Goal: Information Seeking & Learning: Learn about a topic

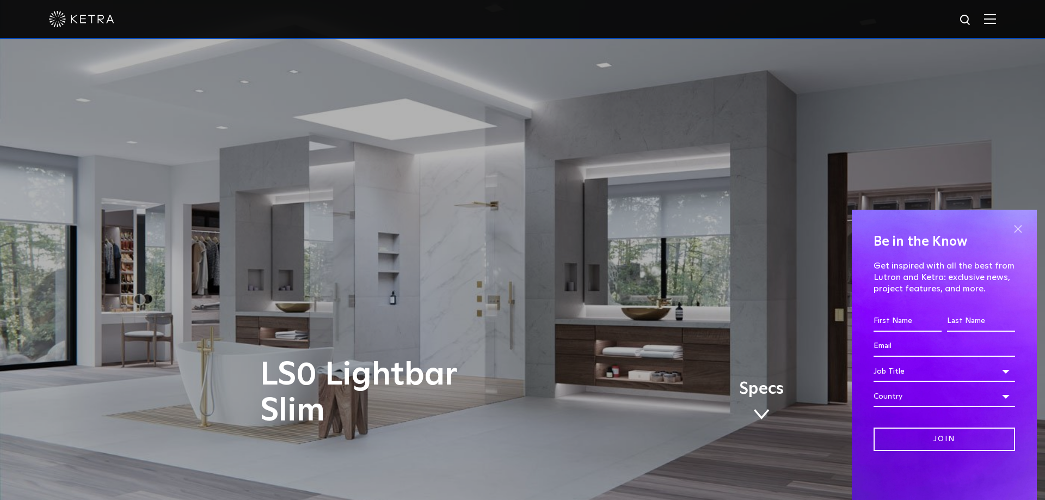
click at [1014, 225] on span at bounding box center [1018, 229] width 16 height 16
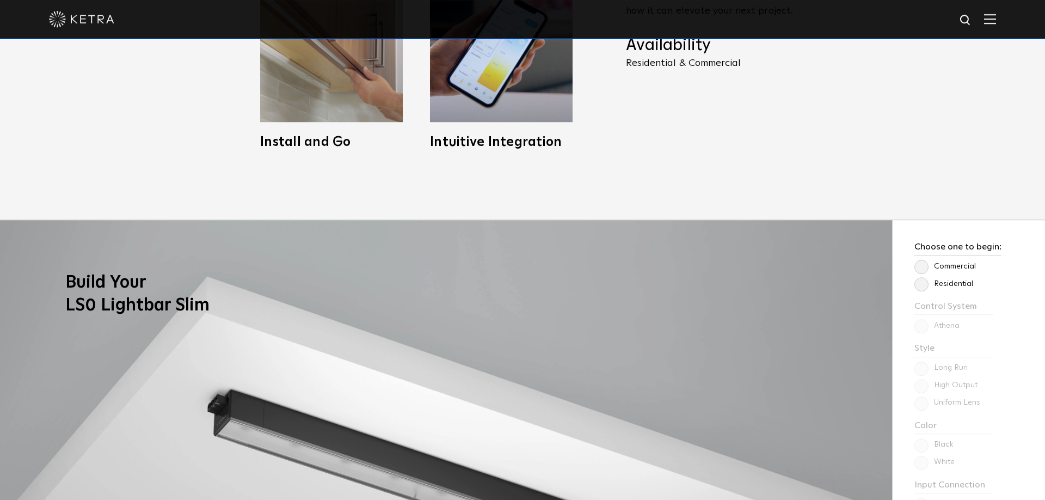
scroll to position [778, 0]
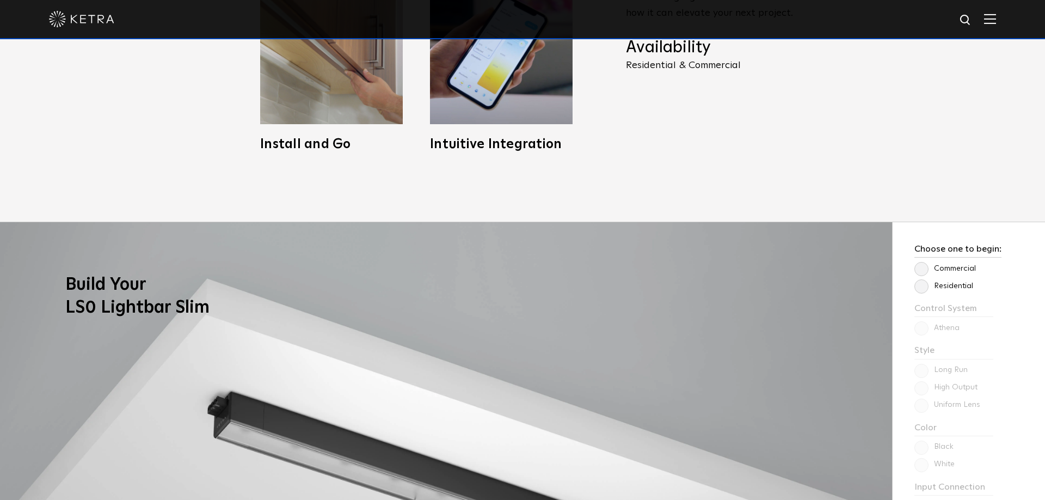
click at [923, 269] on label "Commercial" at bounding box center [946, 268] width 62 height 9
click at [0, 0] on input "Commercial" at bounding box center [0, 0] width 0 height 0
click at [920, 286] on label "Residential" at bounding box center [944, 286] width 59 height 9
click at [0, 0] on input "Residential" at bounding box center [0, 0] width 0 height 0
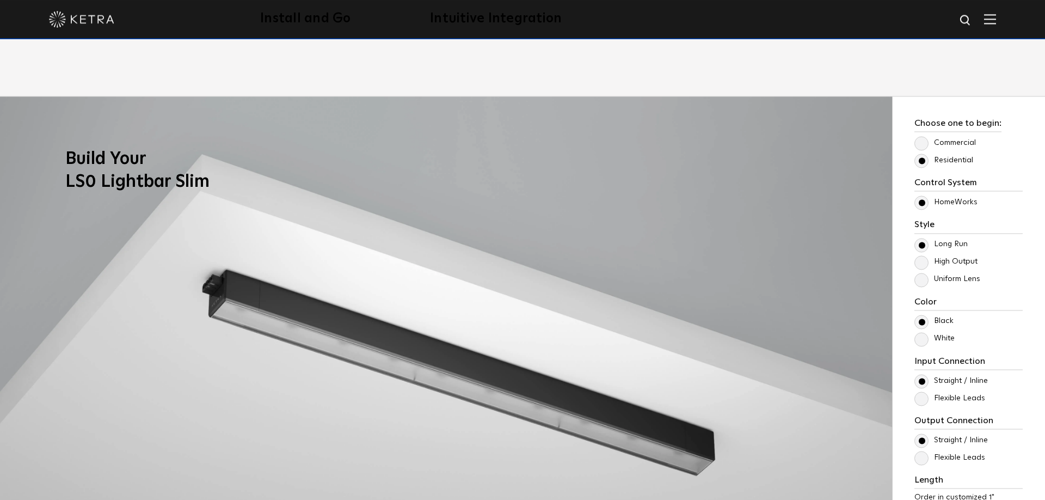
scroll to position [944, 0]
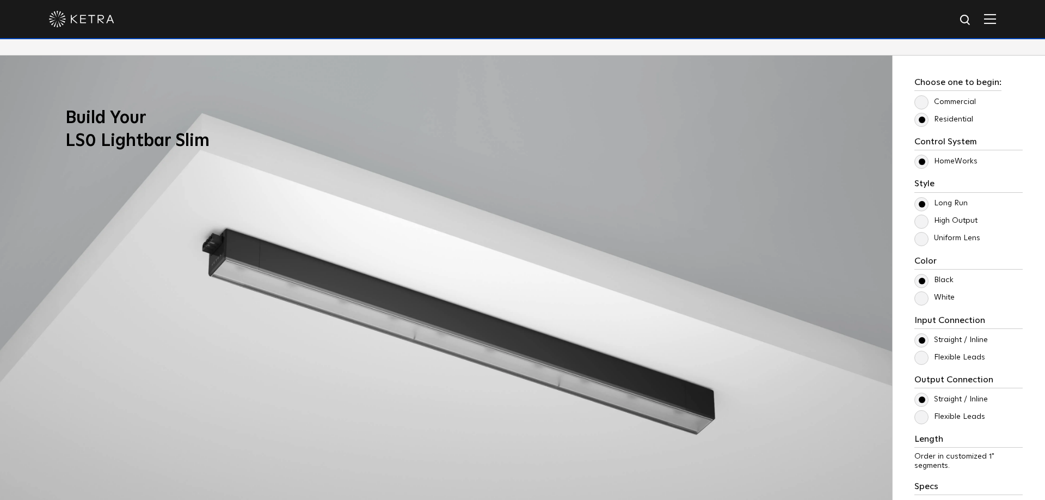
click at [919, 237] on label "Uniform Lens" at bounding box center [948, 238] width 66 height 9
click at [0, 0] on input "Uniform Lens" at bounding box center [0, 0] width 0 height 0
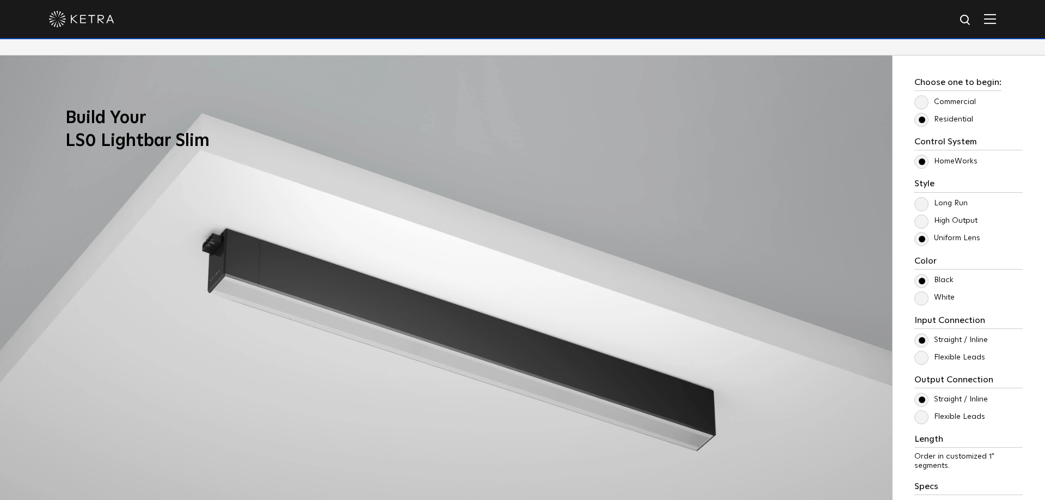
scroll to position [1000, 0]
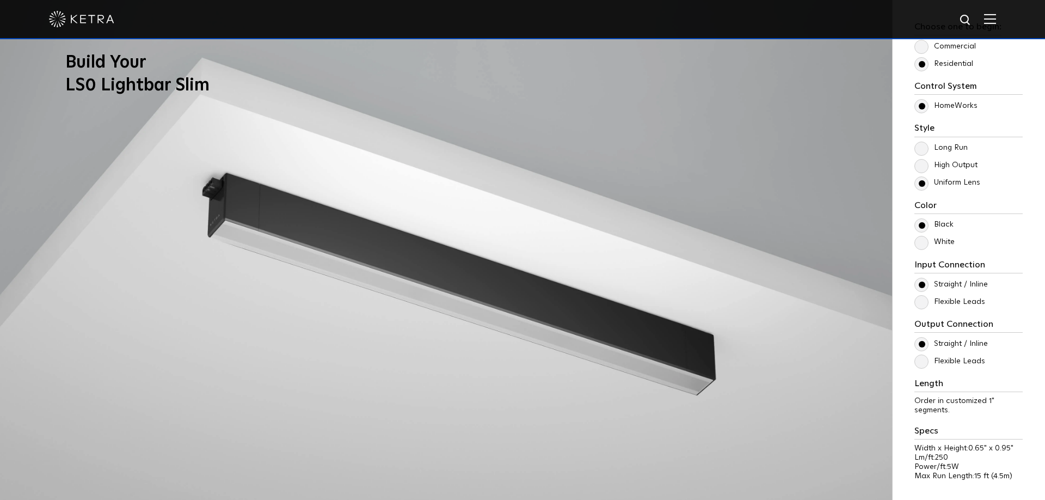
click at [928, 244] on label "White" at bounding box center [935, 241] width 40 height 9
click at [0, 0] on input "White" at bounding box center [0, 0] width 0 height 0
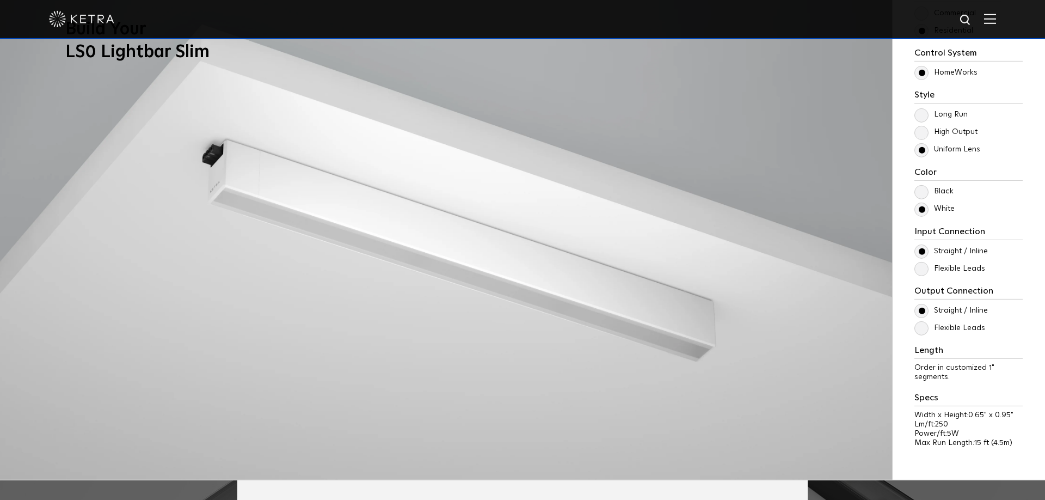
scroll to position [1055, 0]
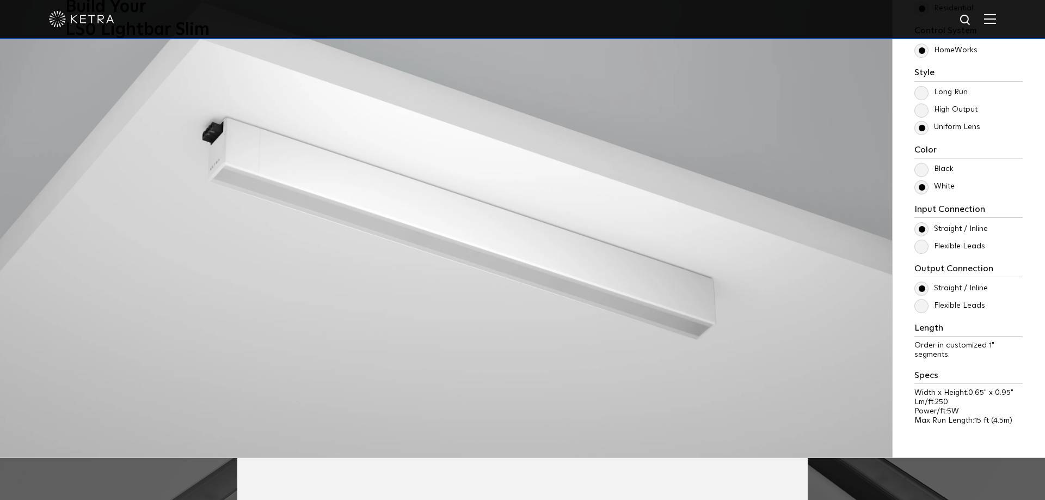
click at [923, 249] on label "Flexible Leads" at bounding box center [950, 246] width 71 height 9
click at [0, 0] on input "Flexible Leads" at bounding box center [0, 0] width 0 height 0
click at [919, 231] on label "Straight / Inline" at bounding box center [952, 228] width 74 height 9
click at [0, 0] on input "Straight / Inline" at bounding box center [0, 0] width 0 height 0
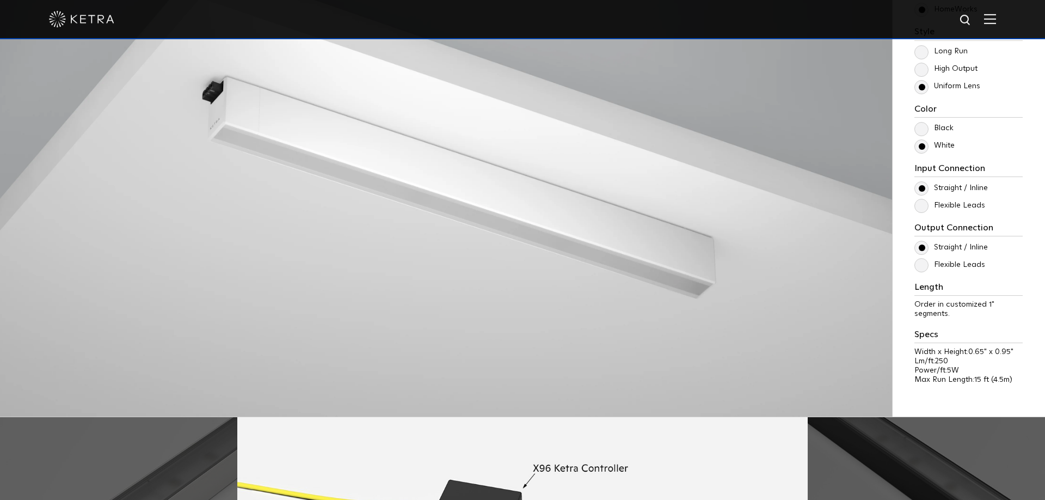
scroll to position [1111, 0]
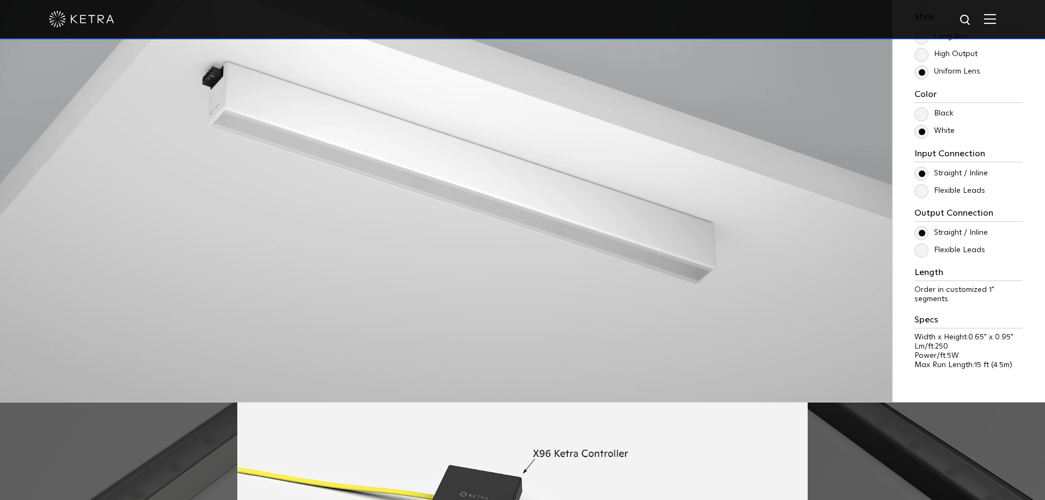
click at [923, 250] on label "Flexible Leads" at bounding box center [950, 250] width 71 height 9
click at [0, 0] on input "Flexible Leads" at bounding box center [0, 0] width 0 height 0
click at [921, 234] on label "Straight / Inline" at bounding box center [952, 232] width 74 height 9
click at [0, 0] on input "Straight / Inline" at bounding box center [0, 0] width 0 height 0
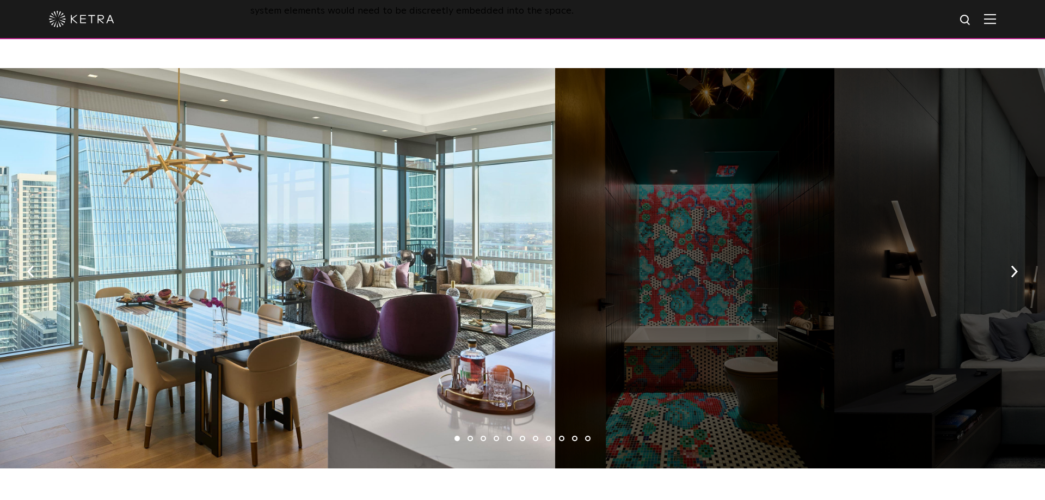
scroll to position [1611, 0]
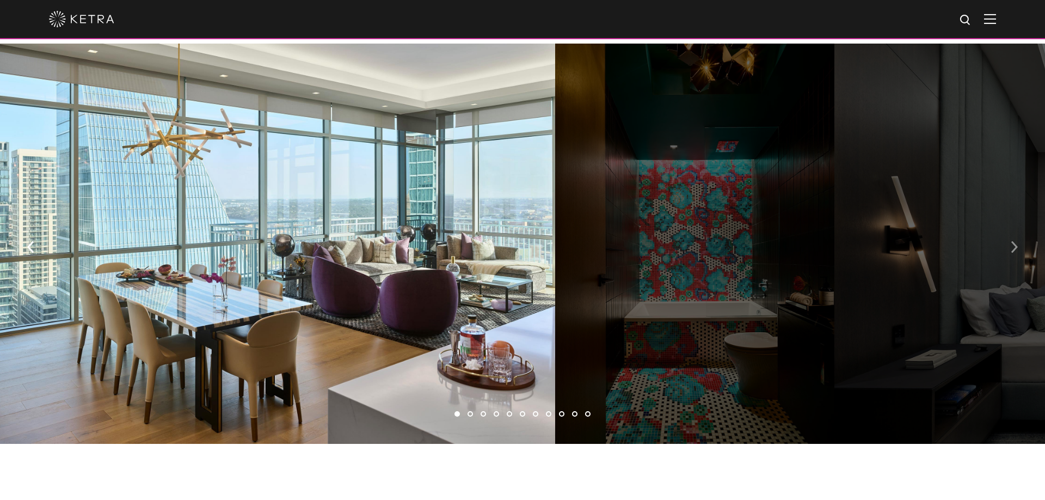
click at [1010, 228] on button "button" at bounding box center [1014, 247] width 23 height 38
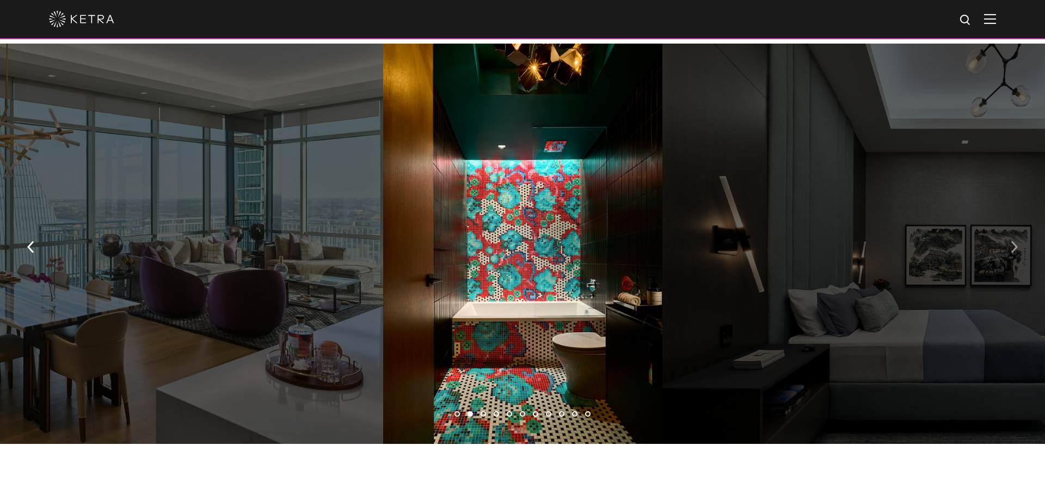
click at [1012, 241] on img "button" at bounding box center [1014, 247] width 7 height 12
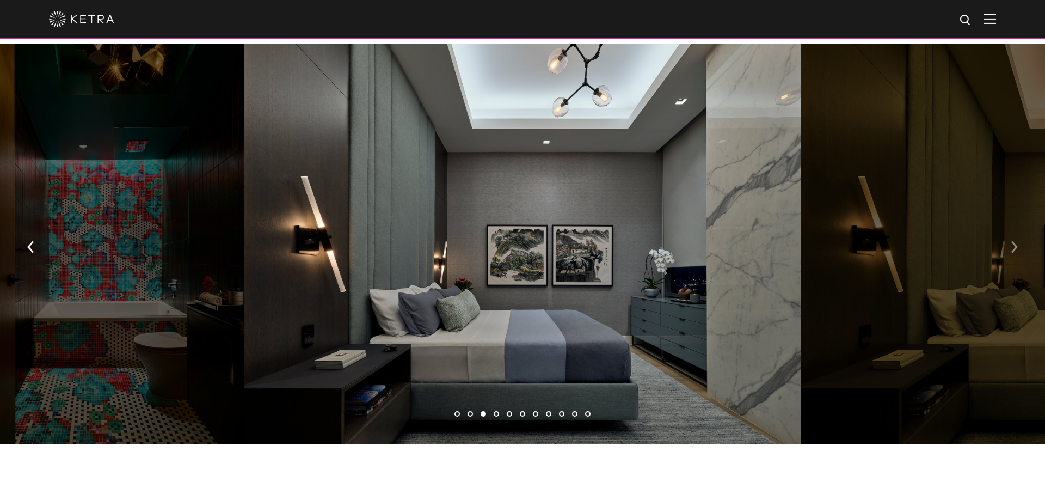
click at [1012, 241] on img "button" at bounding box center [1014, 247] width 7 height 12
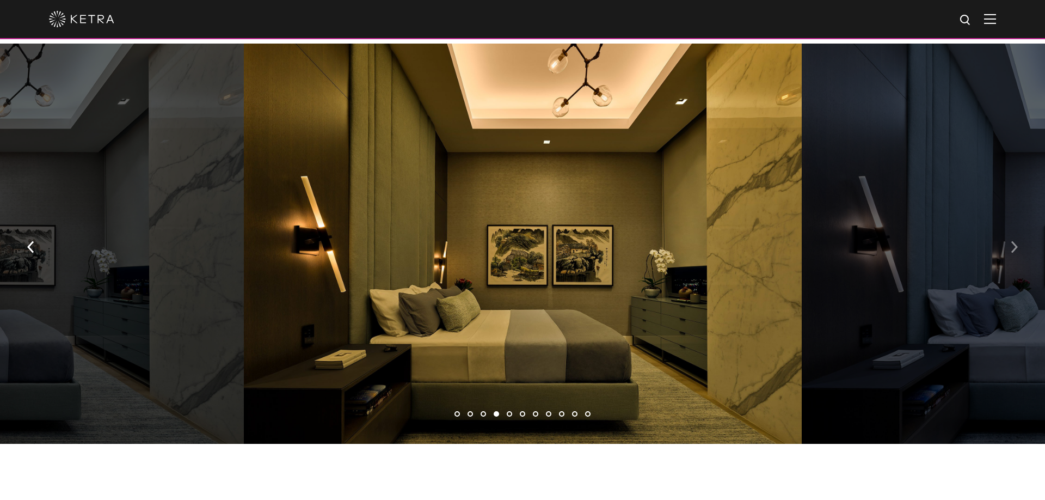
click at [1013, 241] on img "button" at bounding box center [1014, 247] width 7 height 12
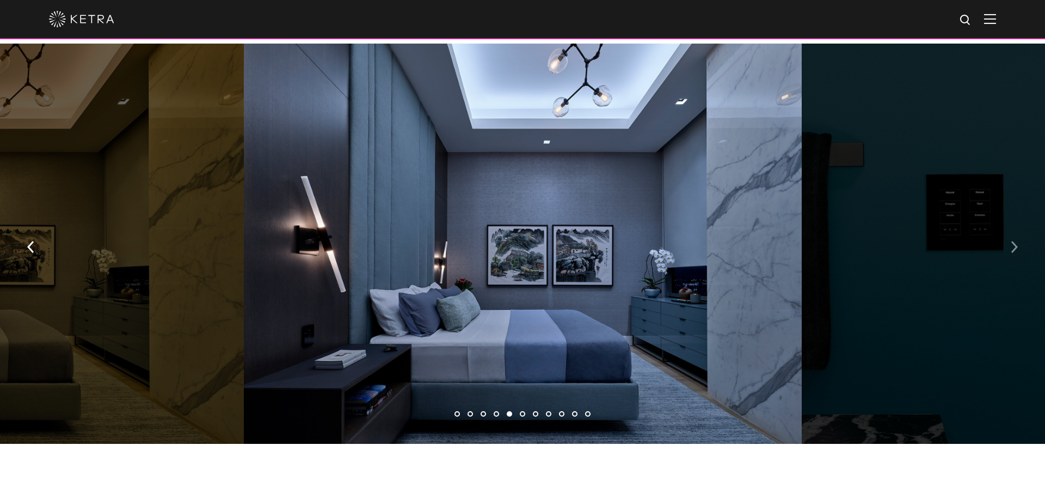
click at [1013, 241] on img "button" at bounding box center [1014, 247] width 7 height 12
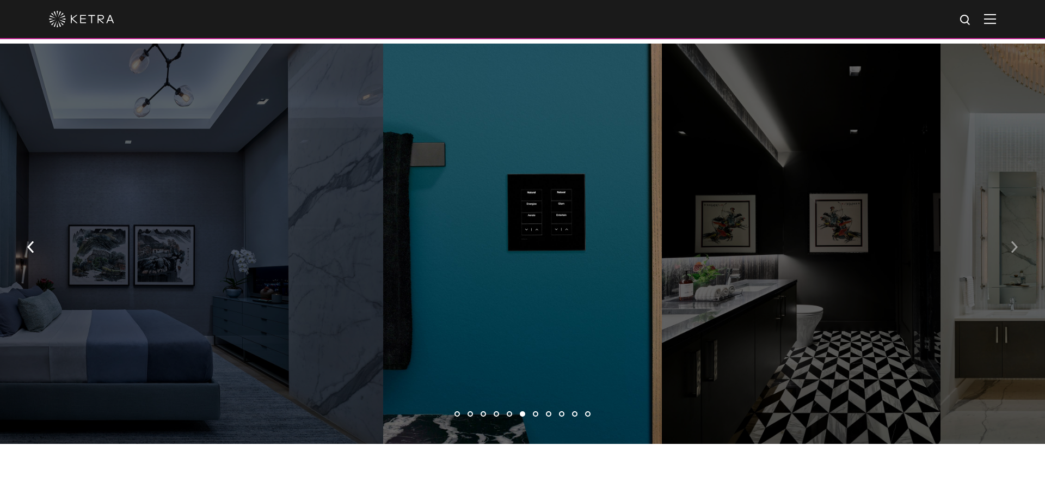
click at [1013, 241] on img "button" at bounding box center [1014, 247] width 7 height 12
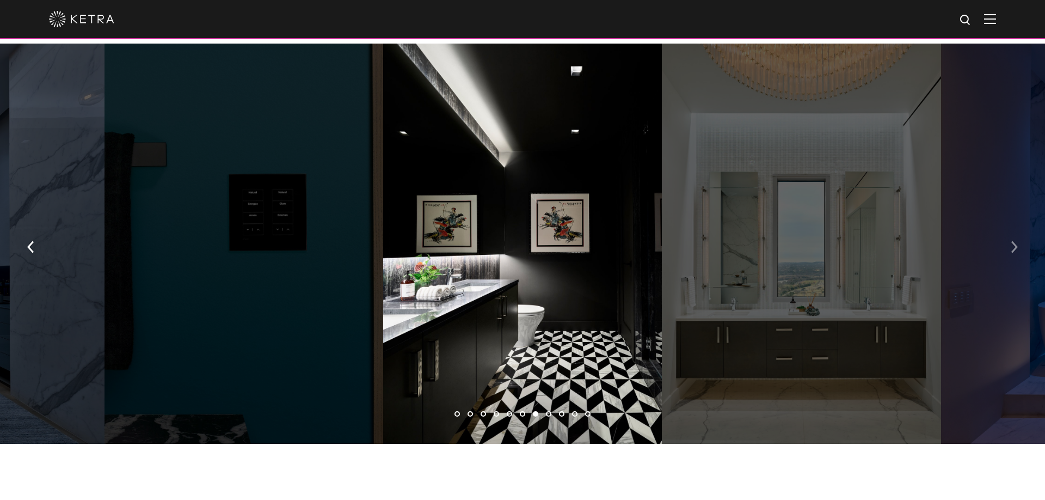
click at [1013, 241] on img "button" at bounding box center [1014, 247] width 7 height 12
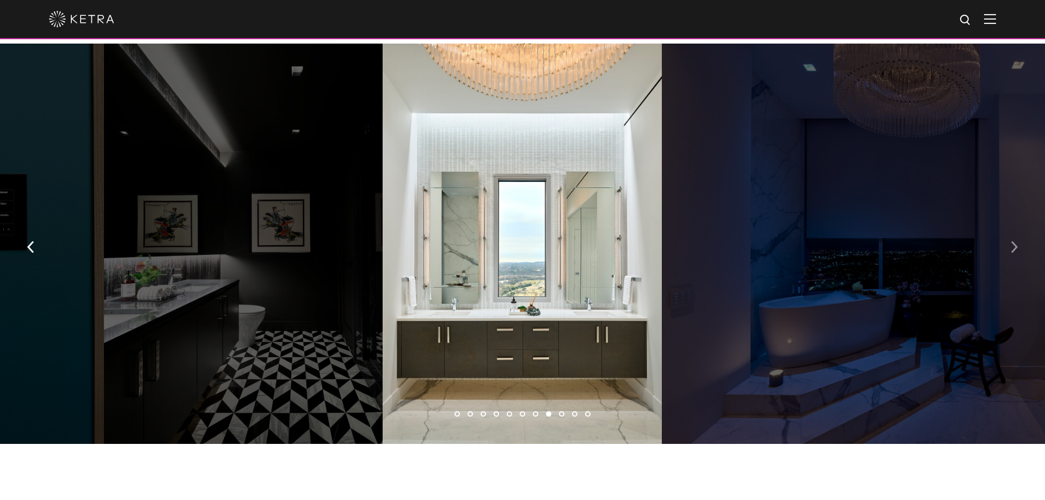
click at [1013, 241] on img "button" at bounding box center [1014, 247] width 7 height 12
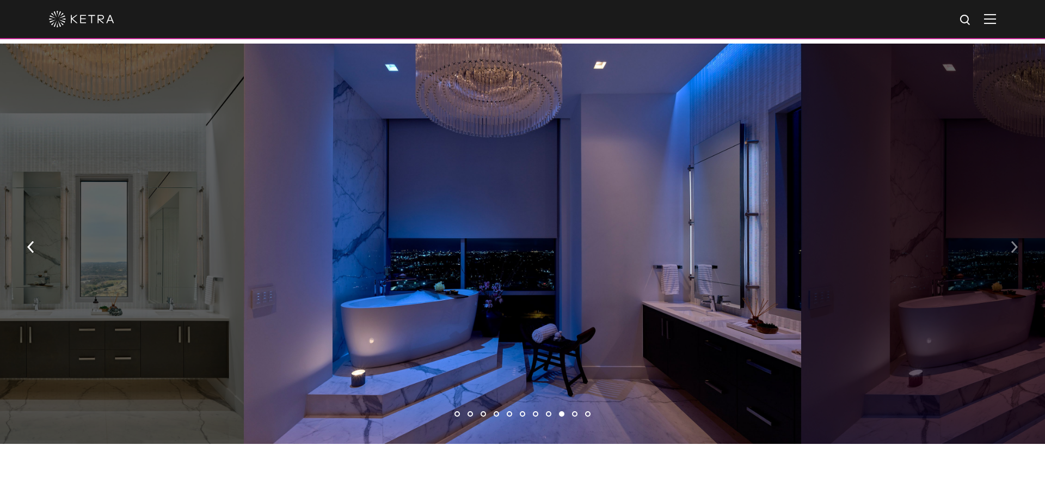
click at [1013, 241] on img "button" at bounding box center [1014, 247] width 7 height 12
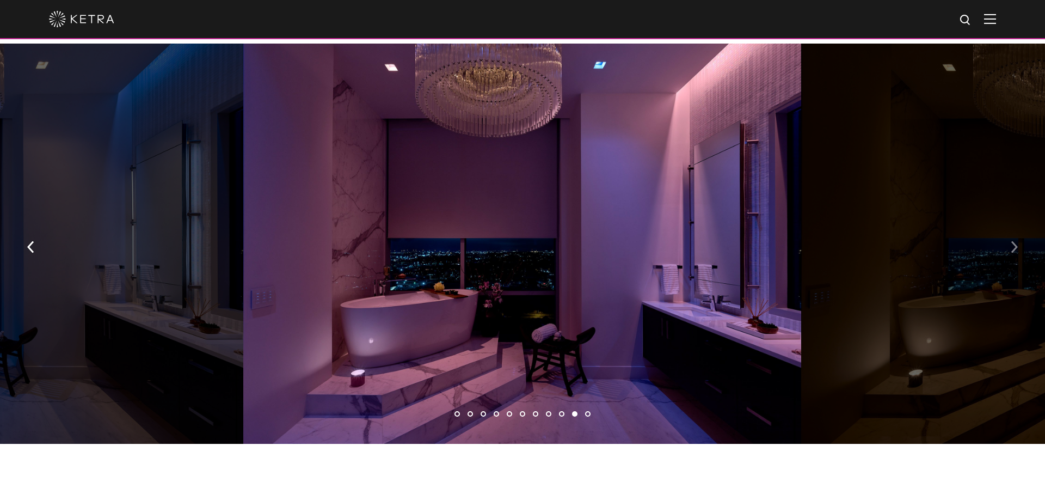
click at [1013, 241] on img "button" at bounding box center [1014, 247] width 7 height 12
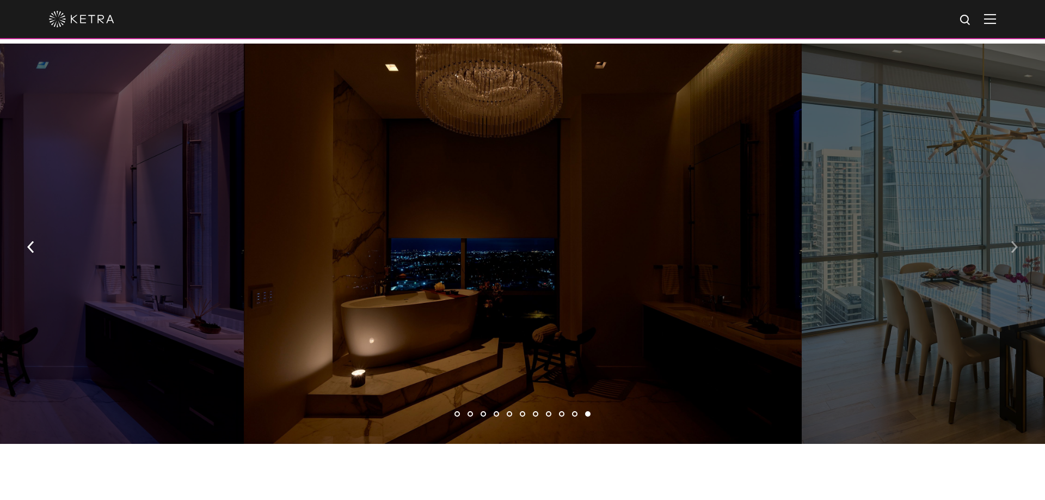
click at [1013, 241] on img "button" at bounding box center [1014, 247] width 7 height 12
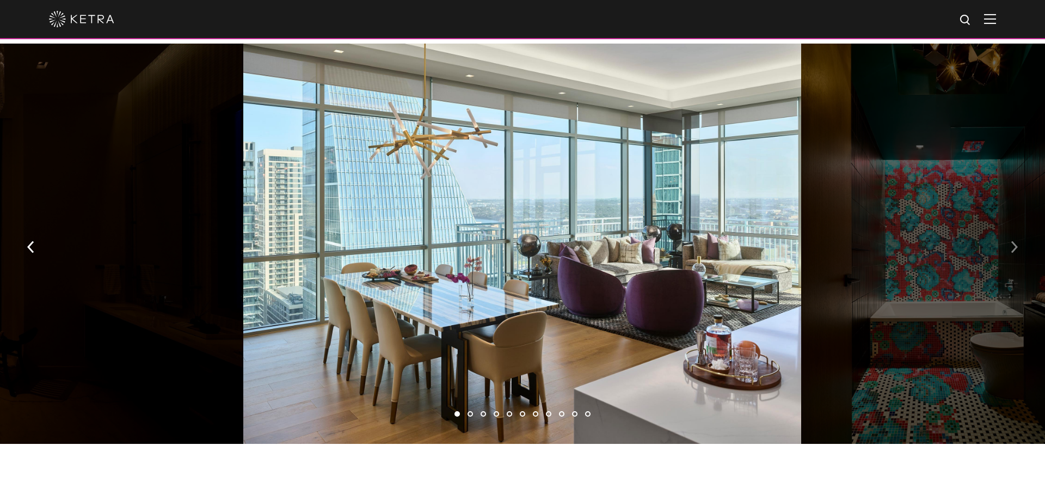
click at [1013, 241] on img "button" at bounding box center [1014, 247] width 7 height 12
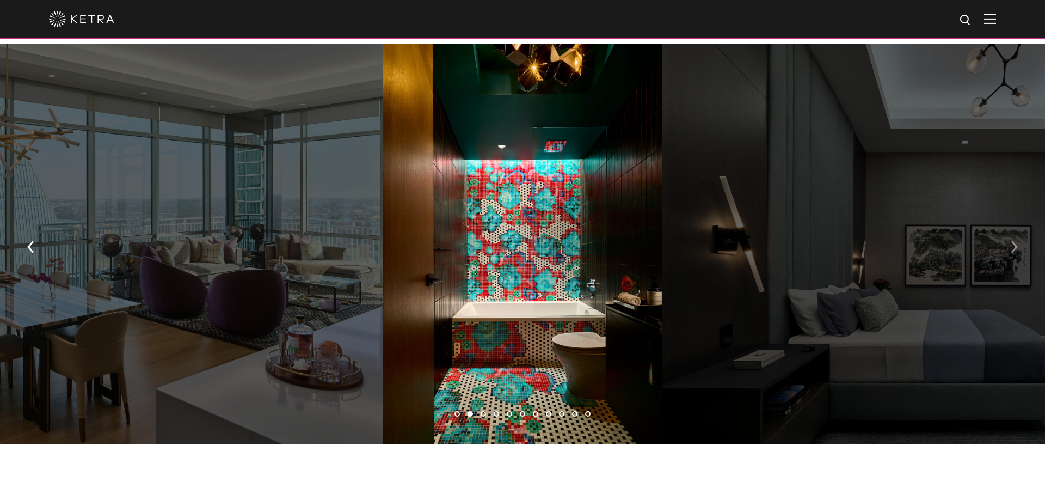
click at [1013, 241] on img "button" at bounding box center [1014, 247] width 7 height 12
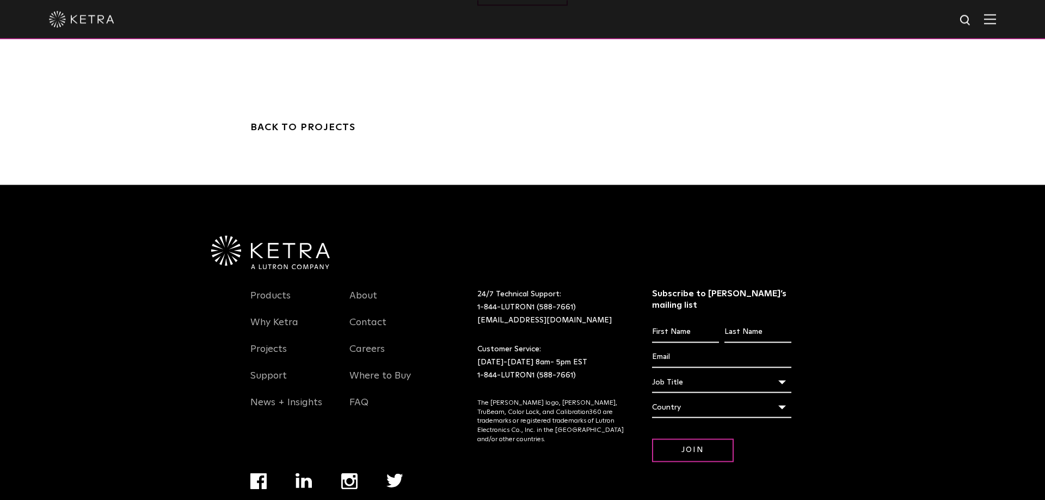
scroll to position [4693, 0]
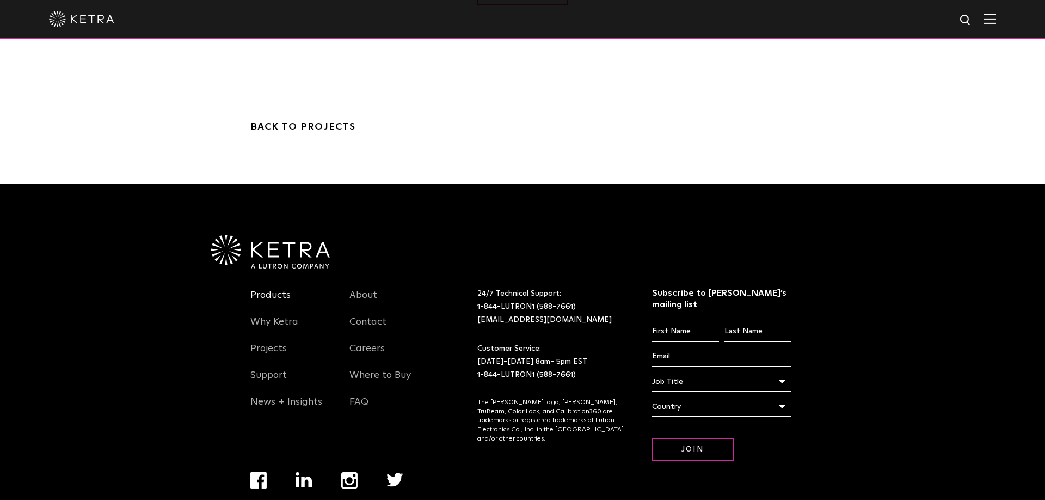
click at [270, 289] on link "Products" at bounding box center [270, 301] width 40 height 25
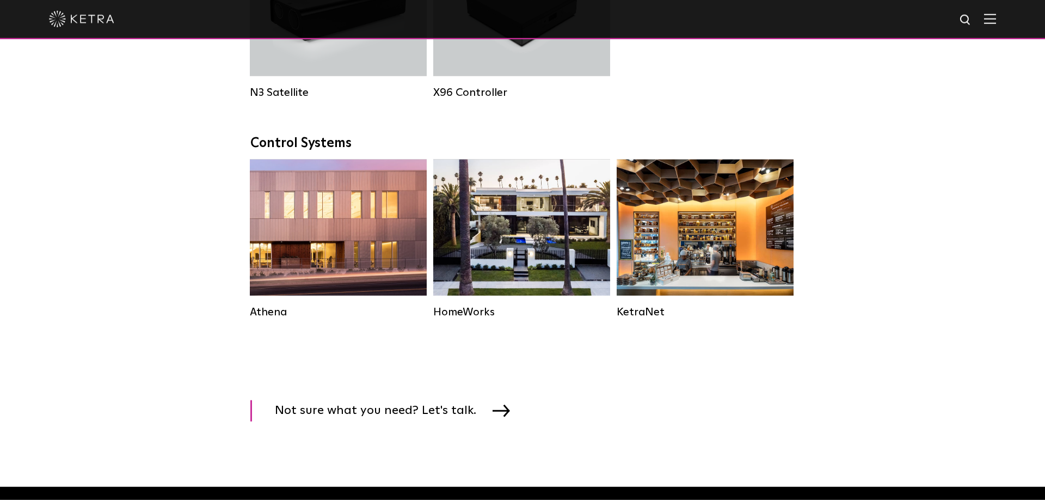
scroll to position [1555, 0]
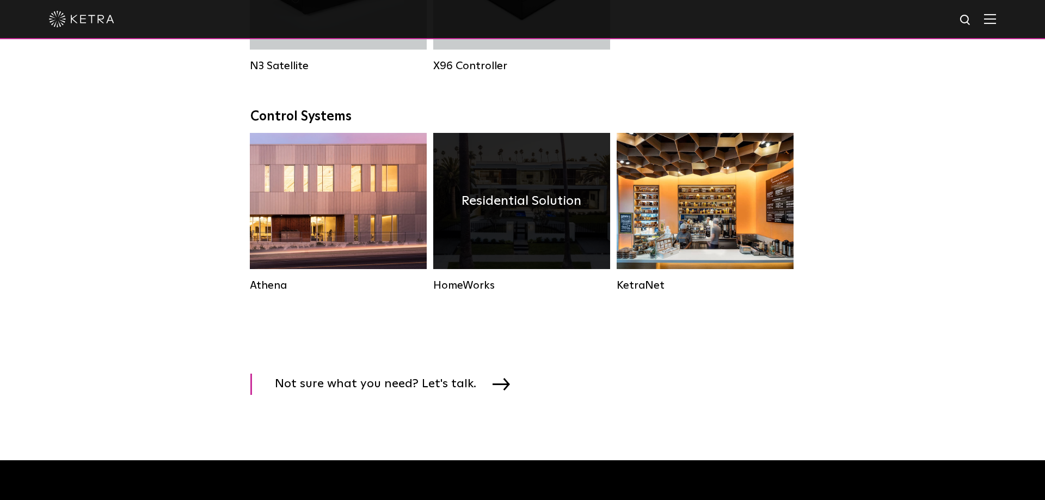
click at [492, 239] on div "Residential Solution" at bounding box center [521, 201] width 177 height 136
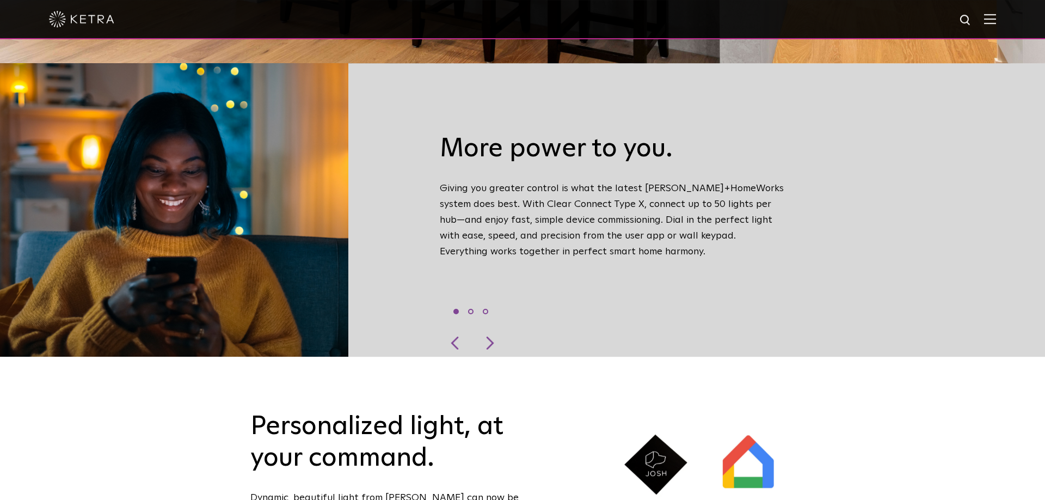
scroll to position [444, 0]
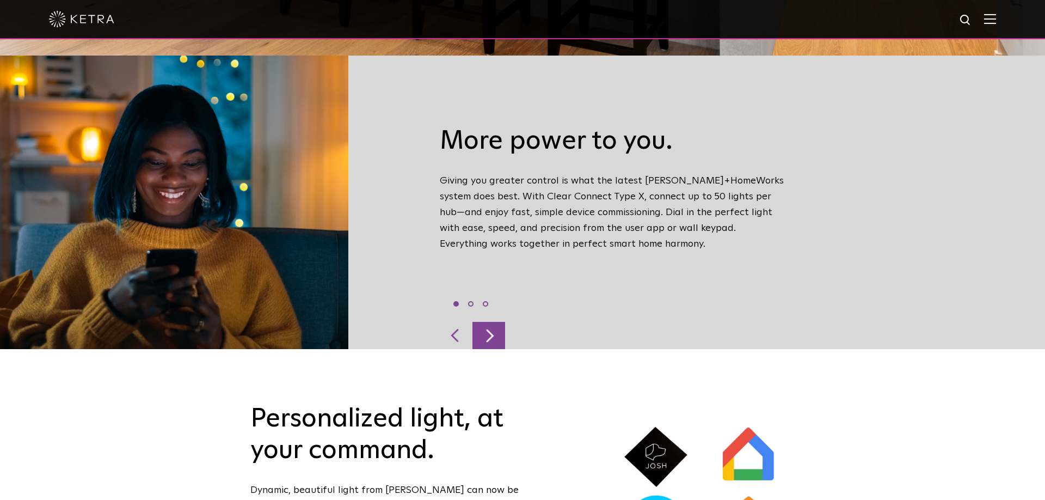
click at [485, 322] on div at bounding box center [489, 335] width 33 height 27
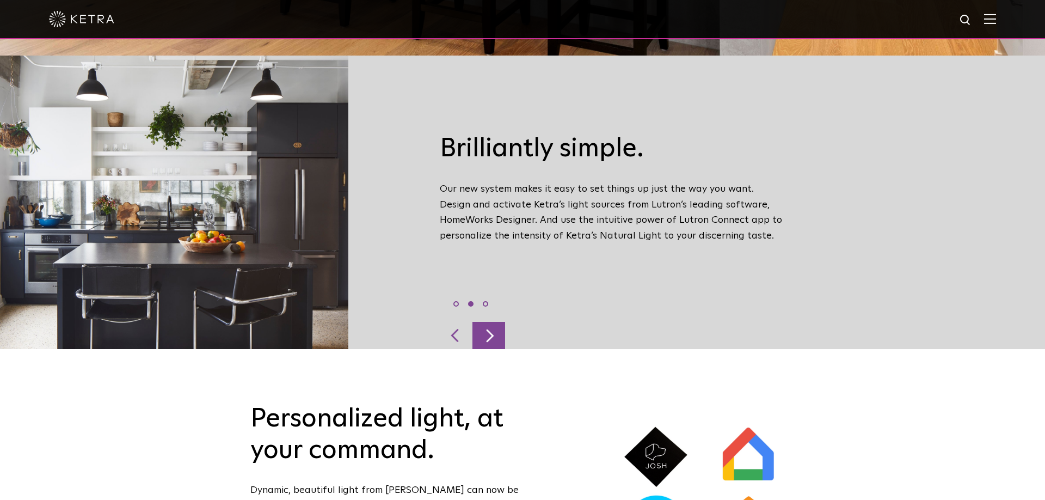
click at [487, 322] on div at bounding box center [489, 335] width 33 height 27
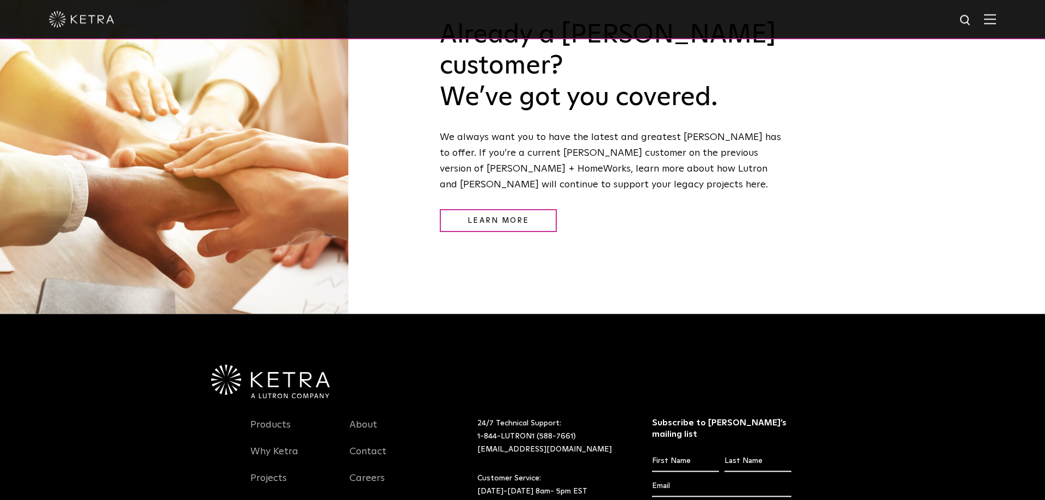
scroll to position [1500, 0]
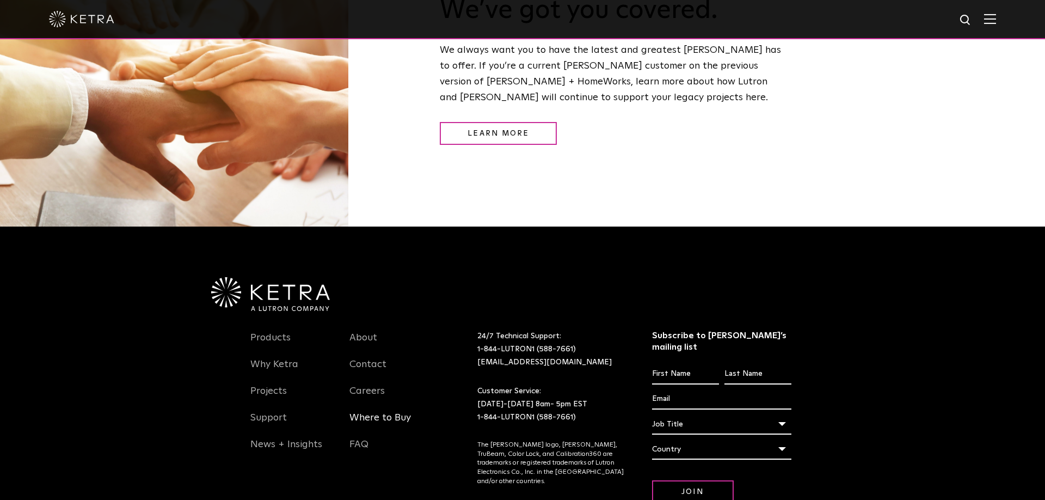
click at [390, 412] on link "Where to Buy" at bounding box center [381, 424] width 62 height 25
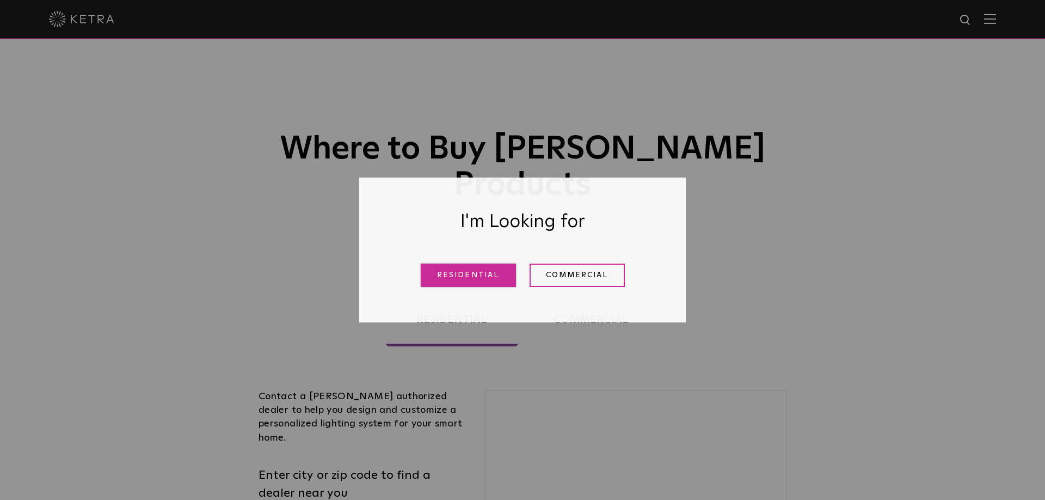
click at [454, 280] on link "Residential" at bounding box center [468, 275] width 95 height 23
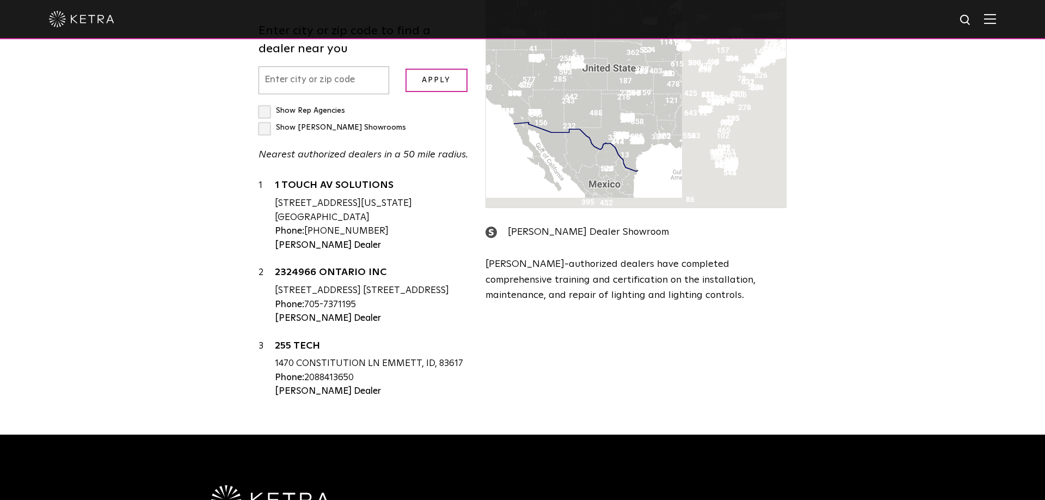
scroll to position [222, 0]
